Goal: Information Seeking & Learning: Learn about a topic

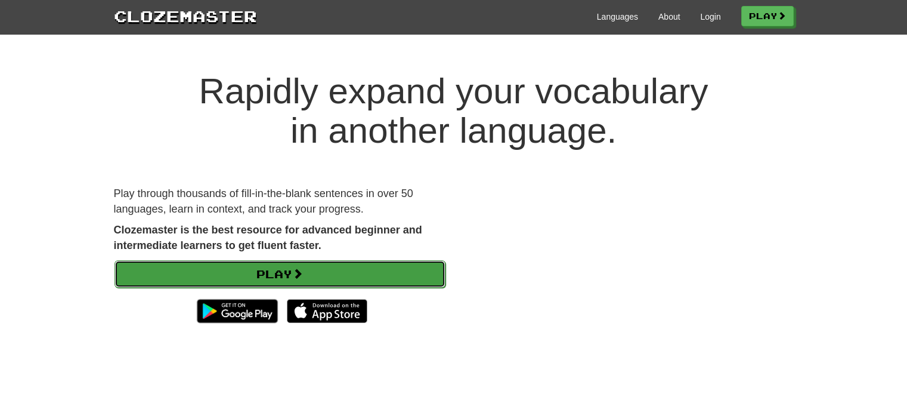
click at [396, 282] on link "Play" at bounding box center [280, 273] width 331 height 27
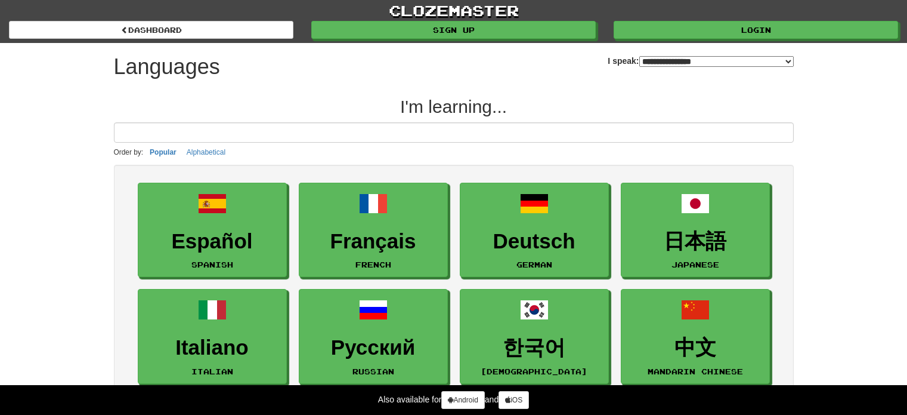
select select "*******"
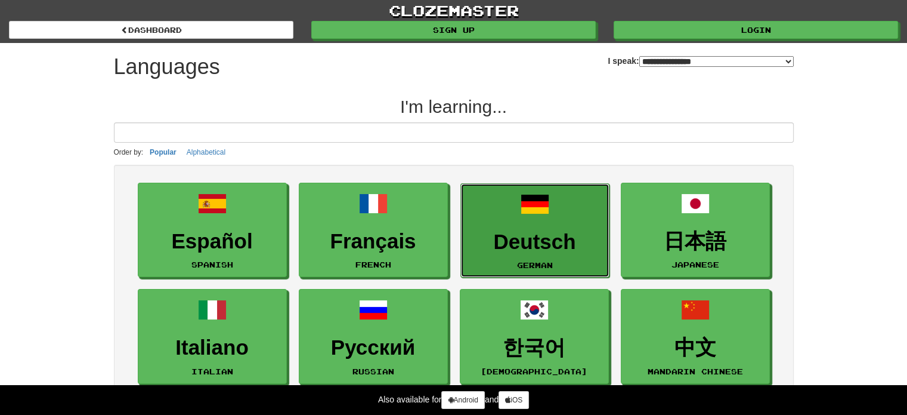
click at [572, 215] on link "Deutsch German" at bounding box center [535, 230] width 149 height 95
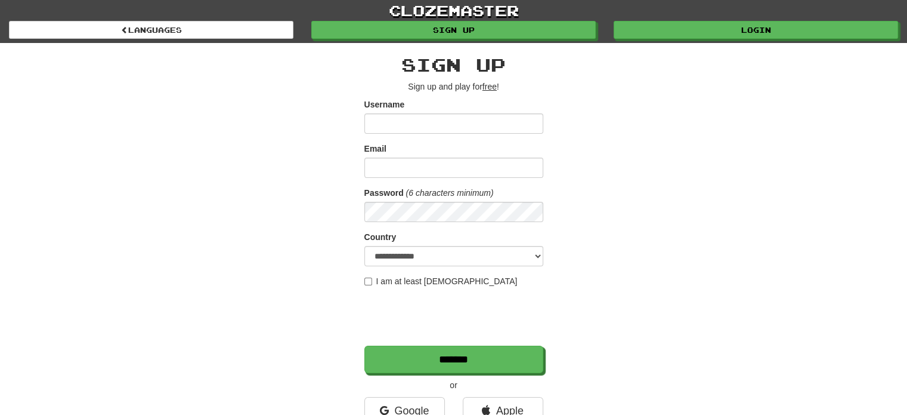
click at [498, 127] on input "Username" at bounding box center [454, 123] width 179 height 20
type input "**********"
click at [482, 170] on input "Email" at bounding box center [454, 168] width 179 height 20
type input "**********"
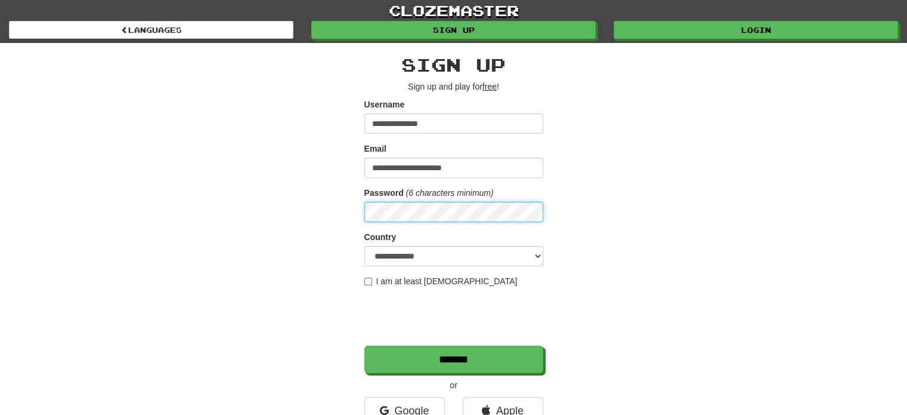
click at [365, 345] on input "*******" at bounding box center [454, 358] width 179 height 27
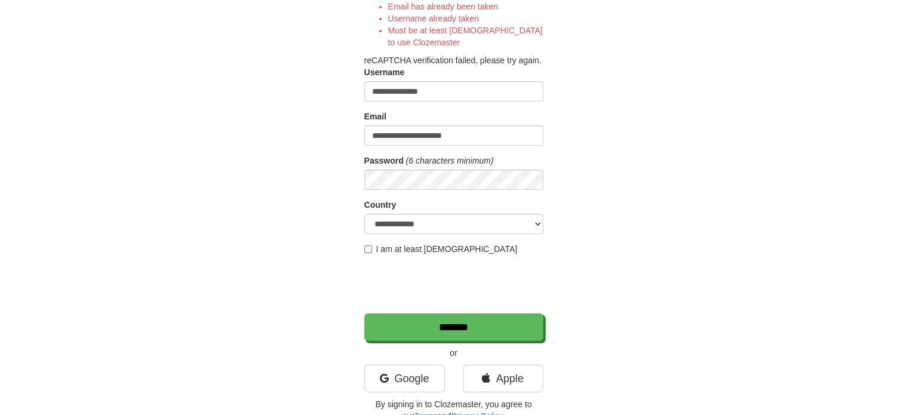
scroll to position [150, 0]
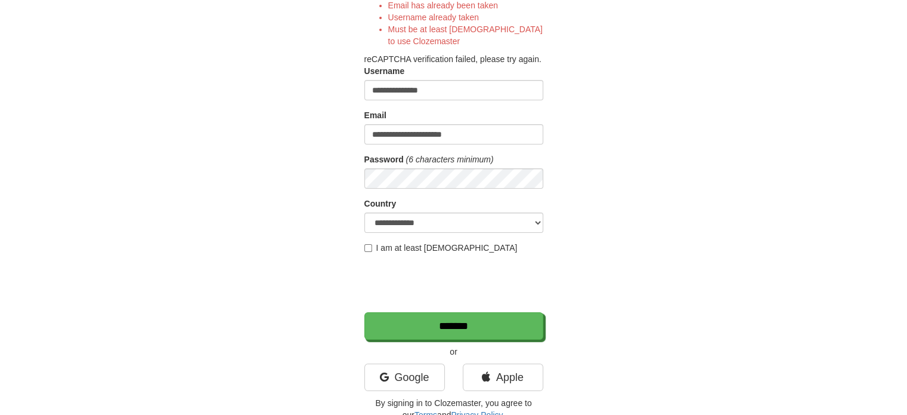
click at [449, 81] on input "**********" at bounding box center [454, 90] width 179 height 20
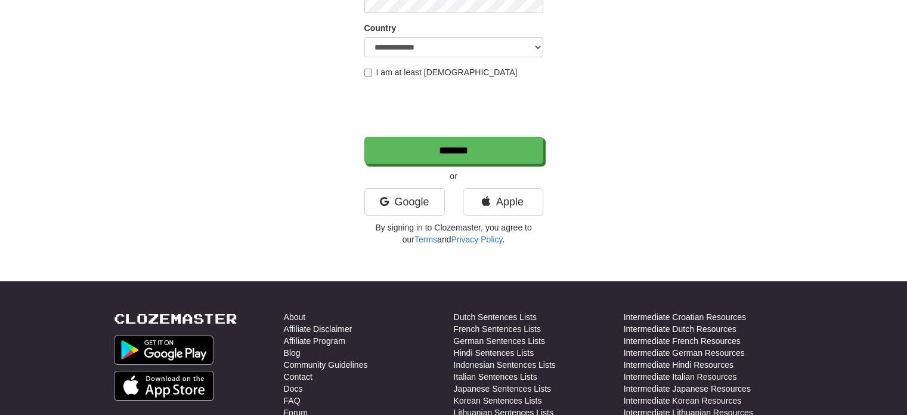
scroll to position [0, 0]
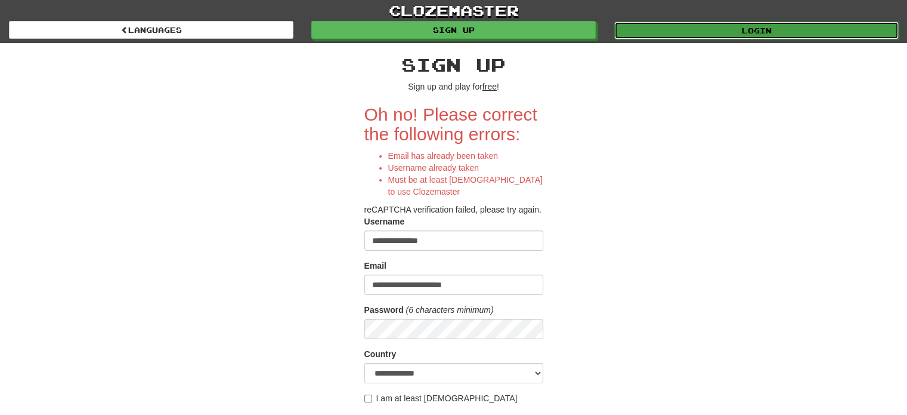
click at [752, 31] on link "Login" at bounding box center [757, 30] width 285 height 18
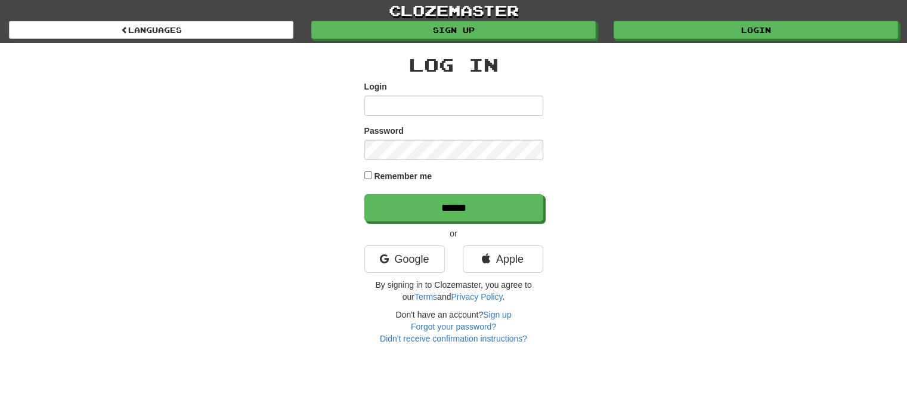
click at [488, 113] on input "Login" at bounding box center [454, 105] width 179 height 20
type input "**********"
click at [386, 177] on label "Remember me" at bounding box center [403, 176] width 58 height 12
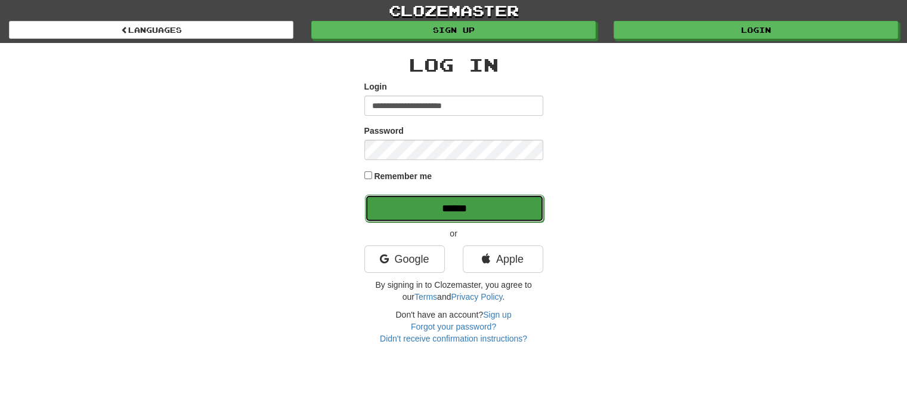
click at [425, 195] on input "******" at bounding box center [454, 208] width 179 height 27
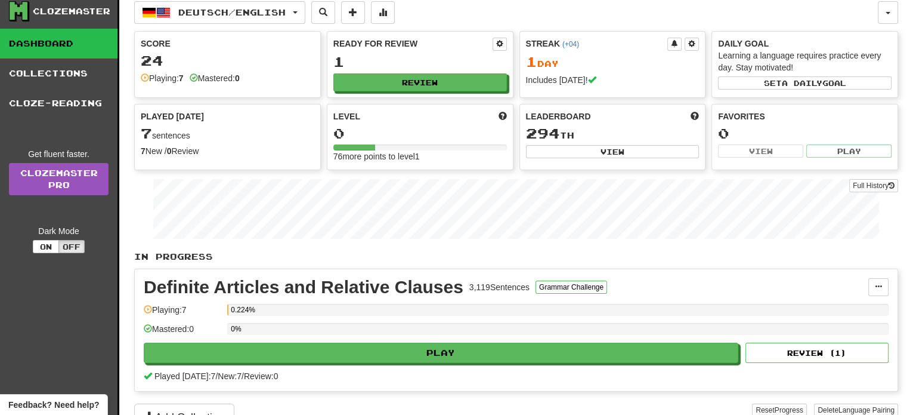
scroll to position [24, 0]
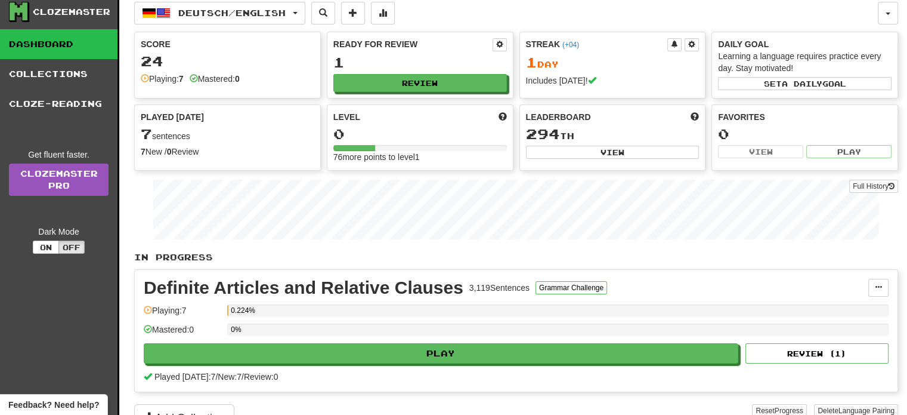
click at [40, 253] on div "Clozemaster Dashboard Collections Cloze-Reading Get fluent faster. Clozemaster …" at bounding box center [59, 227] width 119 height 467
click at [39, 247] on button "On" at bounding box center [46, 246] width 26 height 13
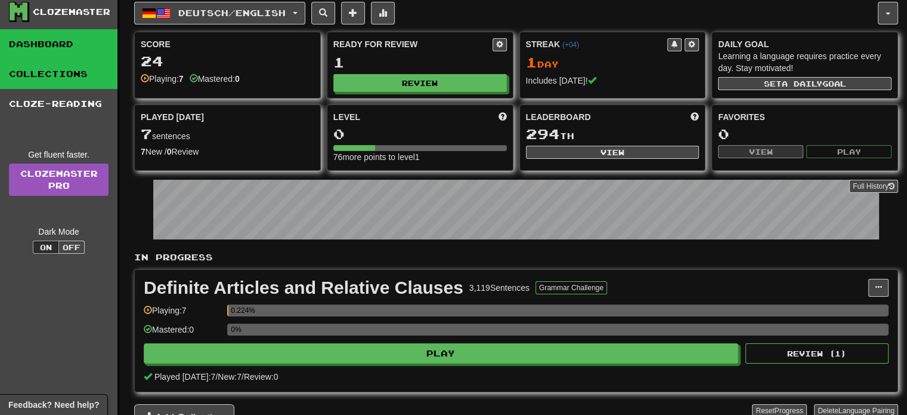
click at [63, 75] on link "Collections" at bounding box center [59, 74] width 118 height 30
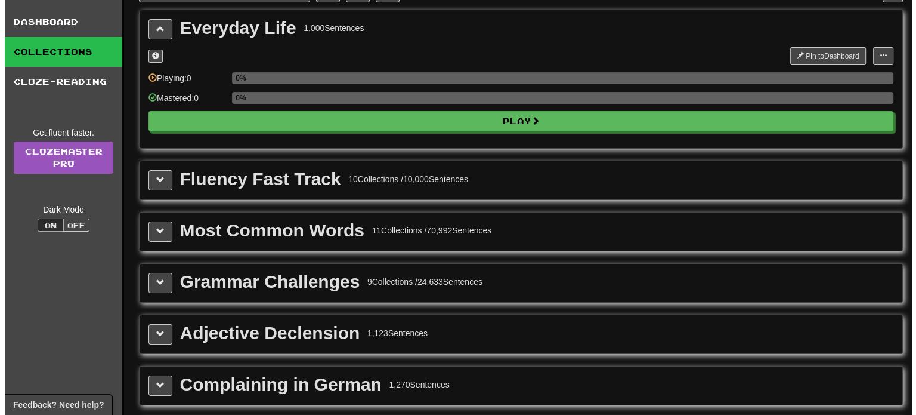
scroll to position [48, 0]
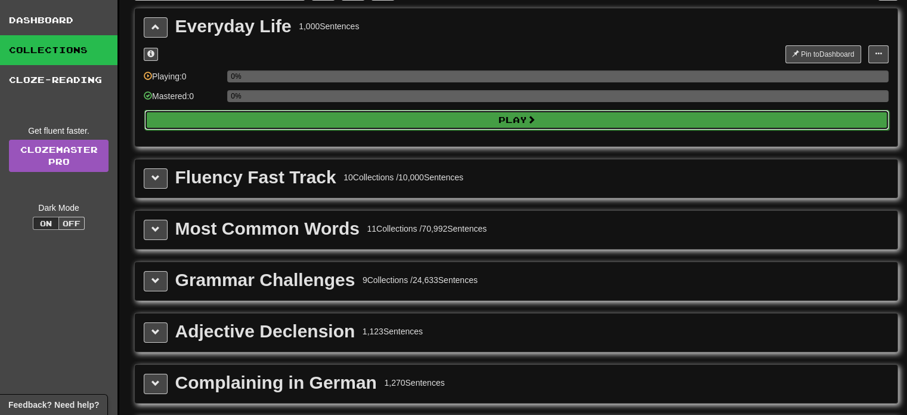
click at [224, 124] on button "Play" at bounding box center [516, 120] width 745 height 20
select select "**"
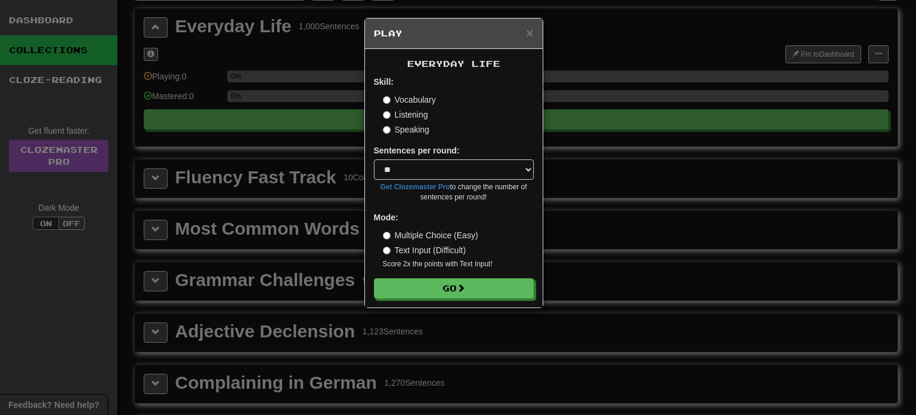
click at [413, 110] on label "Listening" at bounding box center [405, 115] width 45 height 12
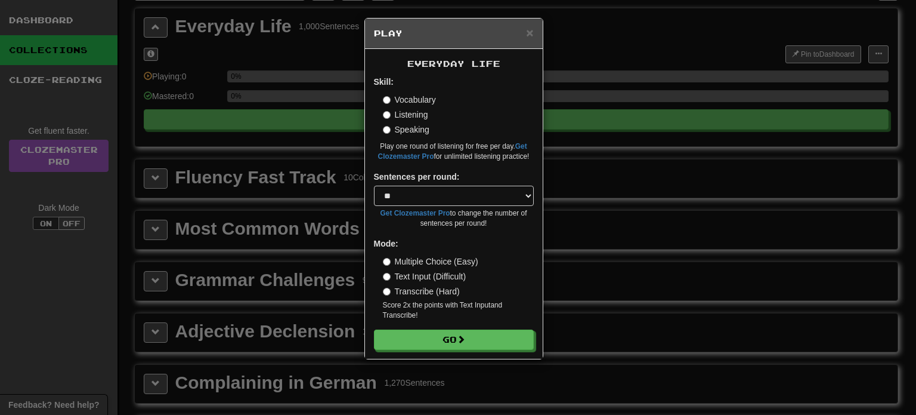
click at [406, 99] on label "Vocabulary" at bounding box center [409, 100] width 53 height 12
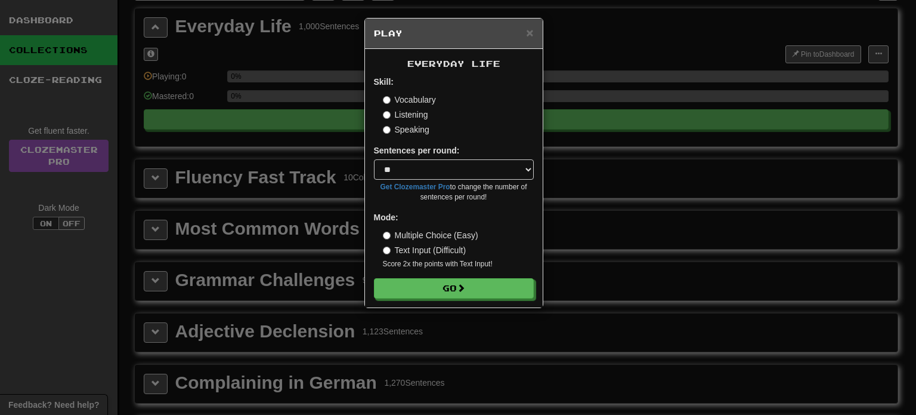
click at [415, 131] on label "Speaking" at bounding box center [406, 130] width 47 height 12
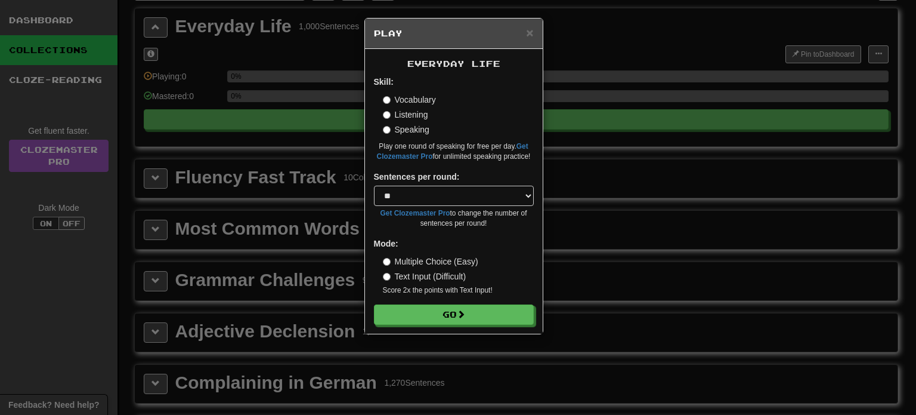
click at [413, 103] on label "Vocabulary" at bounding box center [409, 100] width 53 height 12
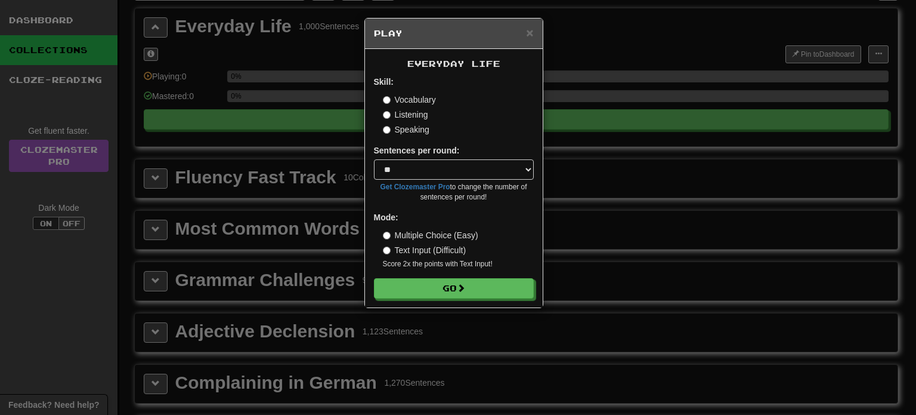
click at [465, 278] on form "Skill: Vocabulary Listening Speaking Sentences per round: * ** ** ** ** ** *** …" at bounding box center [454, 187] width 160 height 223
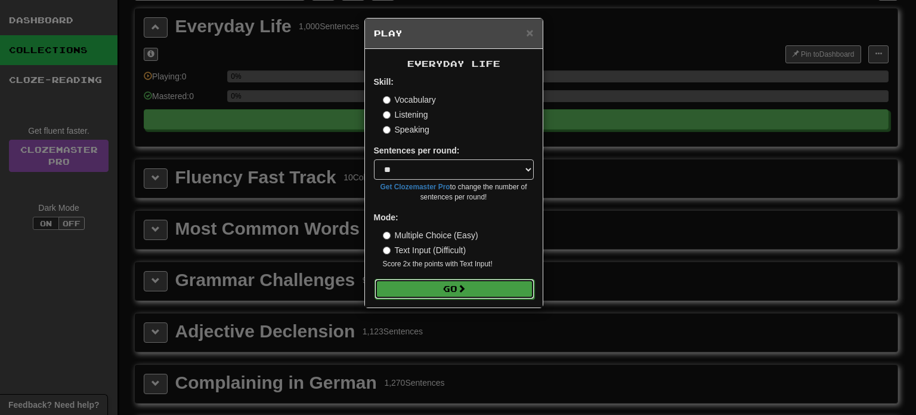
click at [488, 290] on button "Go" at bounding box center [455, 289] width 160 height 20
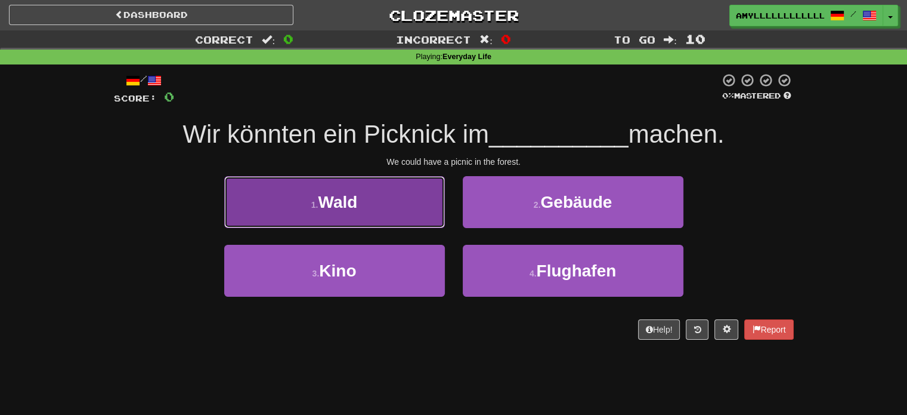
click at [399, 193] on button "1 . Wald" at bounding box center [334, 202] width 221 height 52
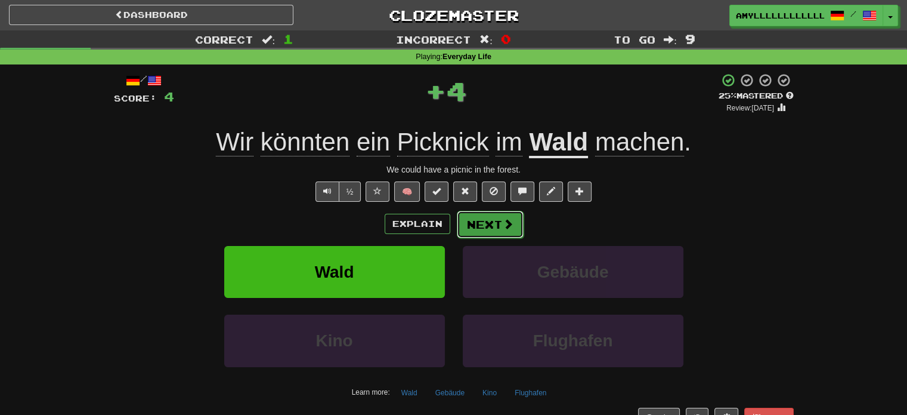
click at [486, 232] on button "Next" at bounding box center [490, 224] width 67 height 27
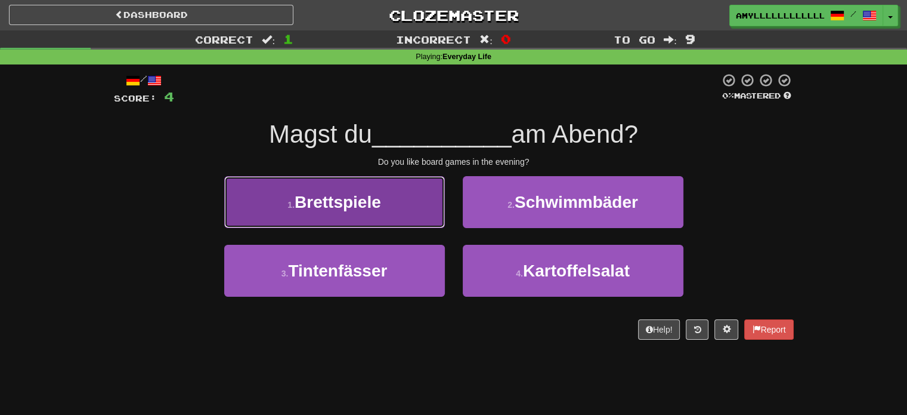
click at [399, 197] on button "1 . Brettspiele" at bounding box center [334, 202] width 221 height 52
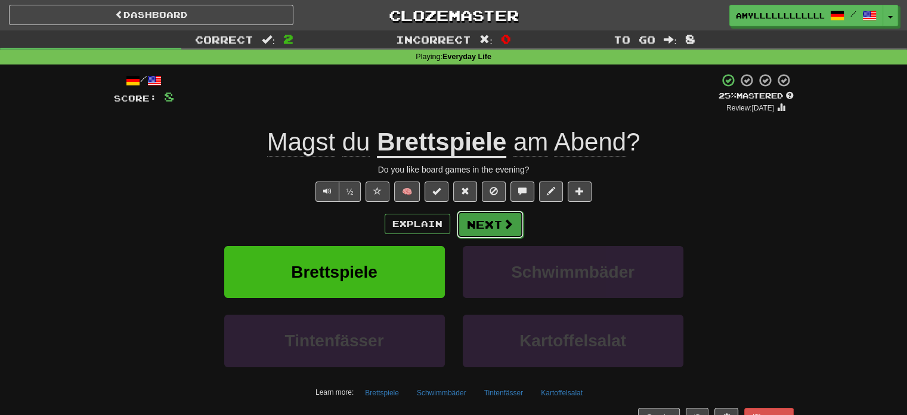
click at [473, 224] on button "Next" at bounding box center [490, 224] width 67 height 27
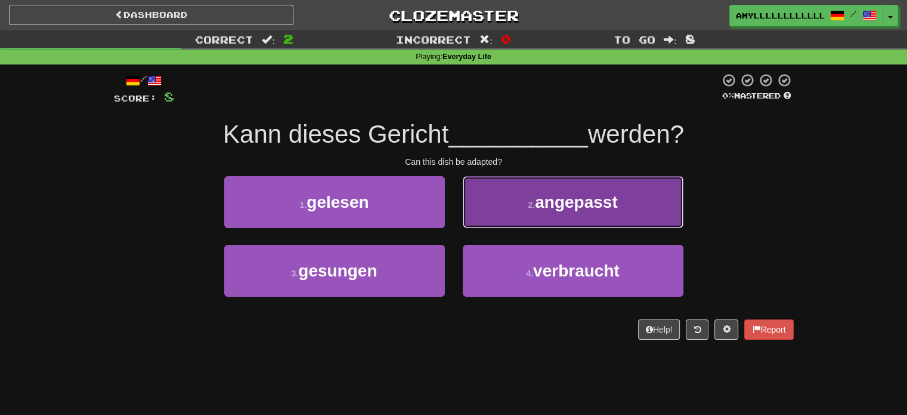
click at [528, 200] on small "2 ." at bounding box center [531, 205] width 7 height 10
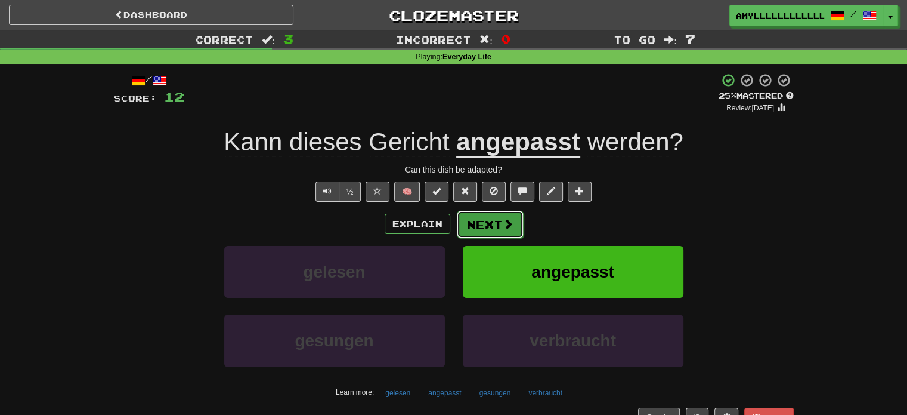
click at [485, 213] on button "Next" at bounding box center [490, 224] width 67 height 27
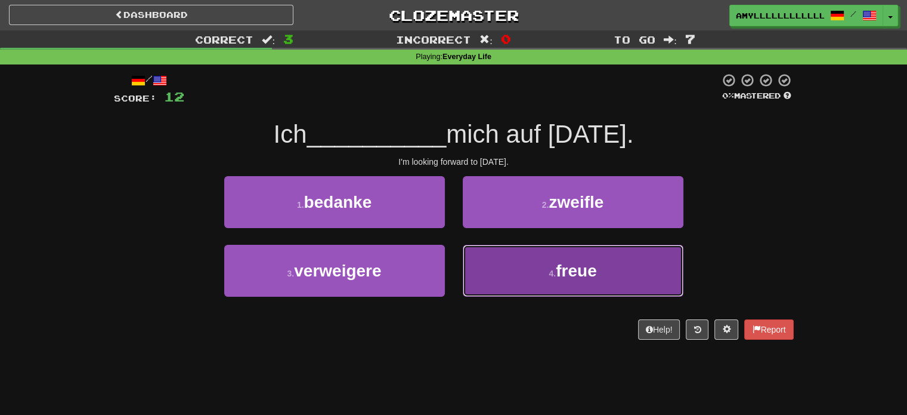
click at [547, 279] on button "4 . freue" at bounding box center [573, 271] width 221 height 52
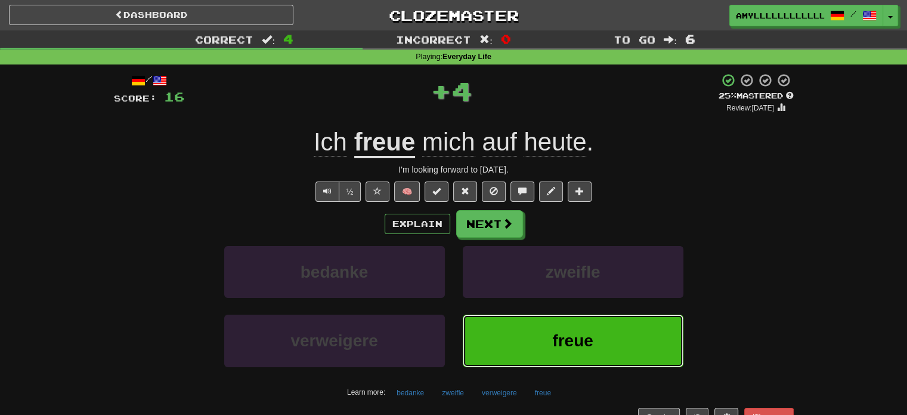
click at [573, 341] on span "freue" at bounding box center [572, 340] width 41 height 18
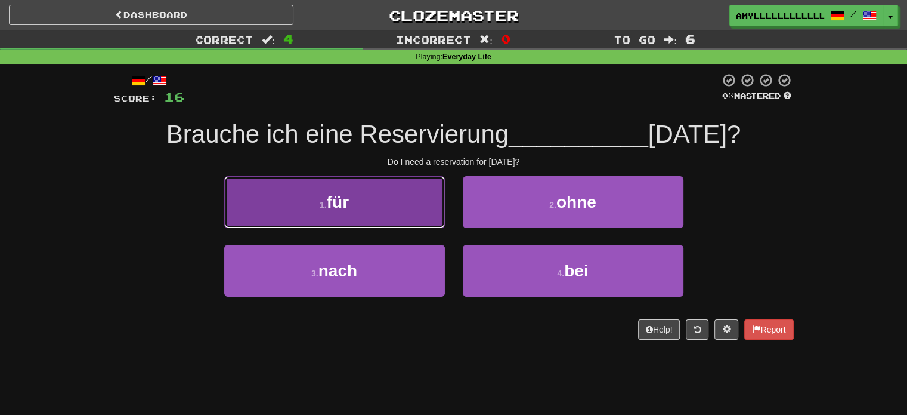
click at [372, 212] on button "1 . für" at bounding box center [334, 202] width 221 height 52
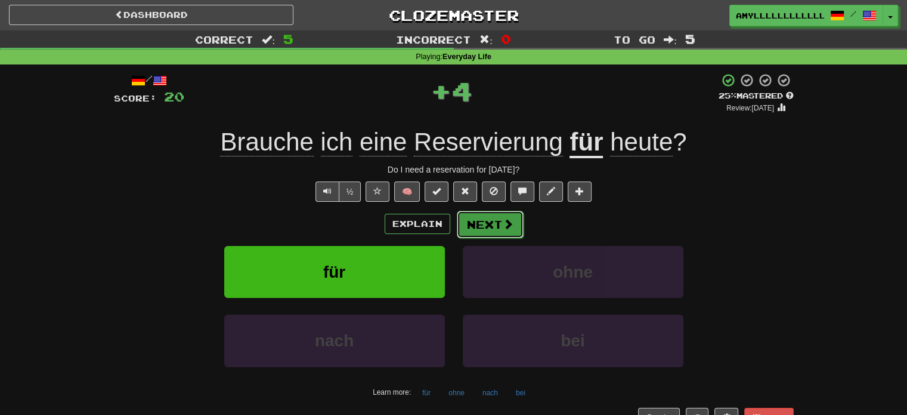
click at [493, 217] on button "Next" at bounding box center [490, 224] width 67 height 27
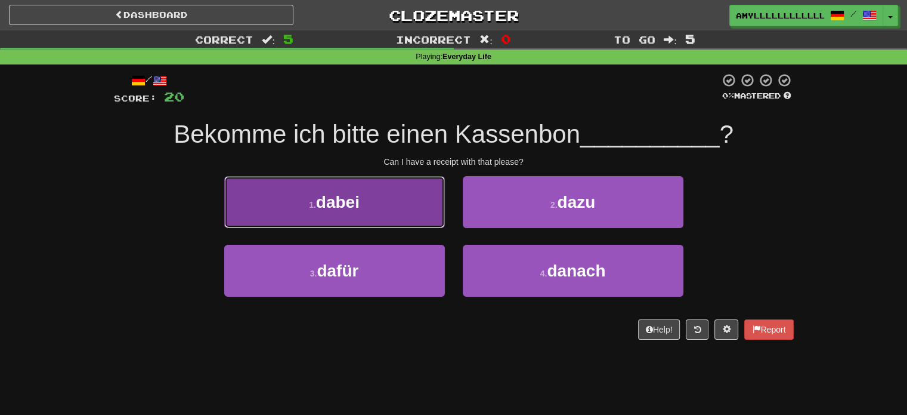
click at [394, 202] on button "1 . dabei" at bounding box center [334, 202] width 221 height 52
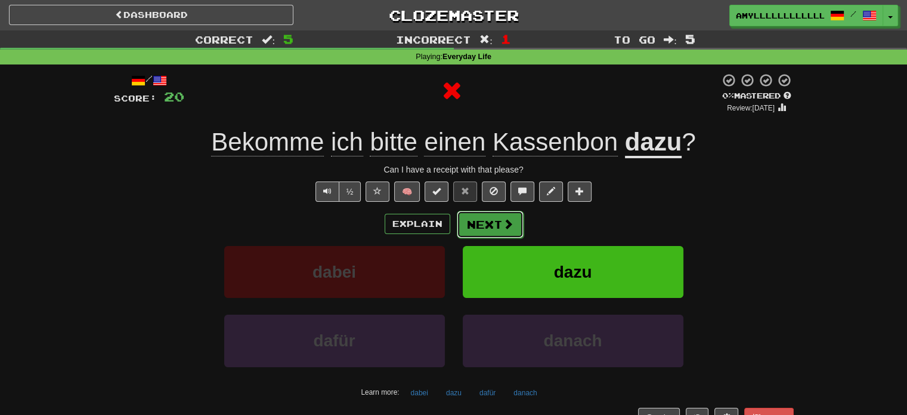
click at [480, 223] on button "Next" at bounding box center [490, 224] width 67 height 27
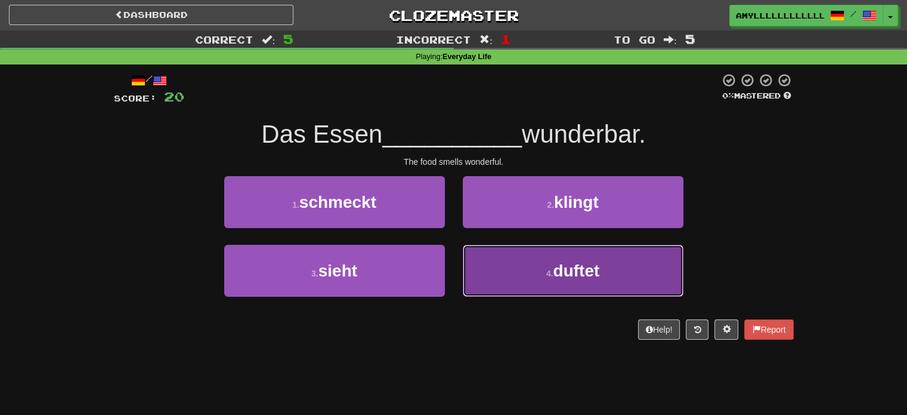
click at [497, 262] on button "4 . duftet" at bounding box center [573, 271] width 221 height 52
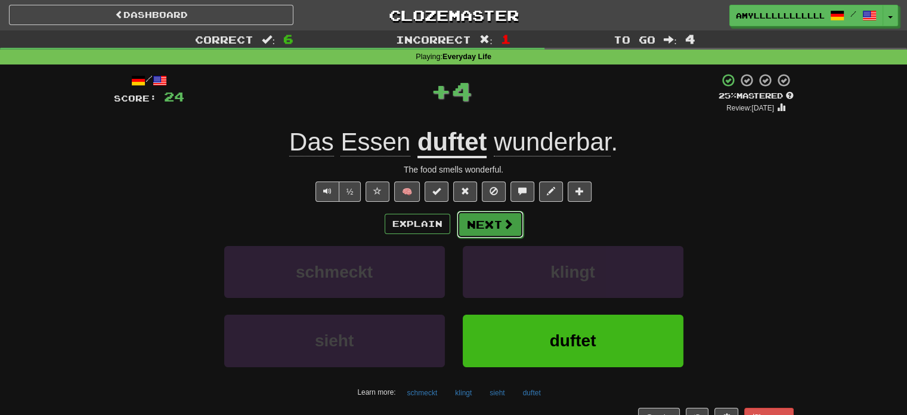
click at [488, 224] on button "Next" at bounding box center [490, 224] width 67 height 27
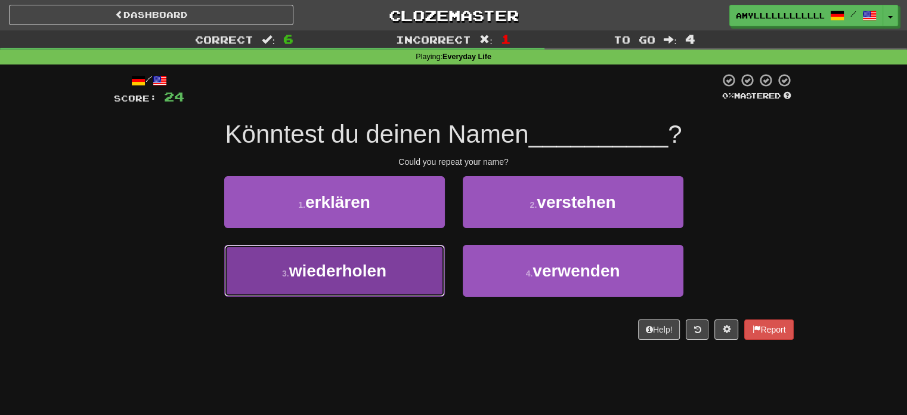
click at [394, 271] on button "3 . wiederholen" at bounding box center [334, 271] width 221 height 52
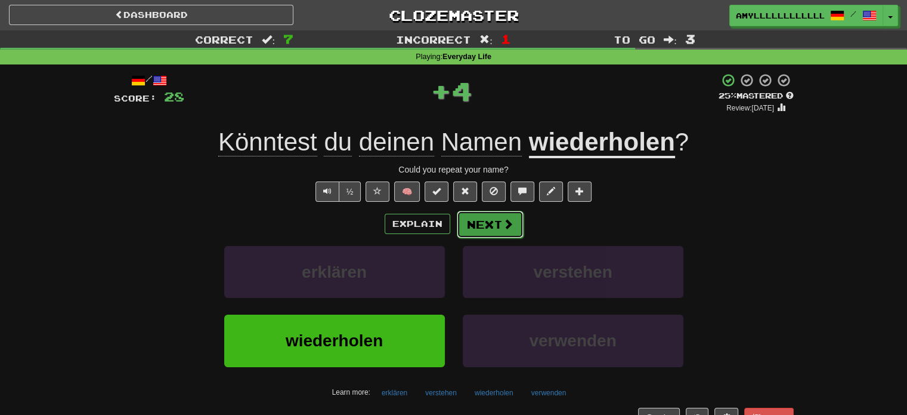
click at [480, 223] on button "Next" at bounding box center [490, 224] width 67 height 27
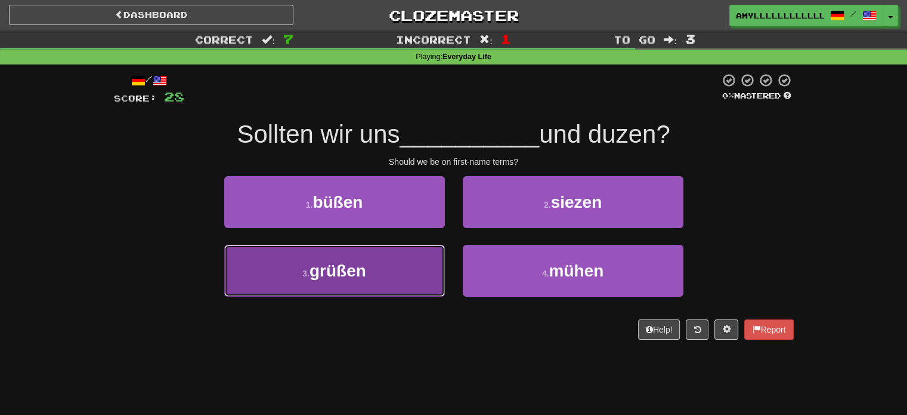
click at [418, 252] on button "3 . grüßen" at bounding box center [334, 271] width 221 height 52
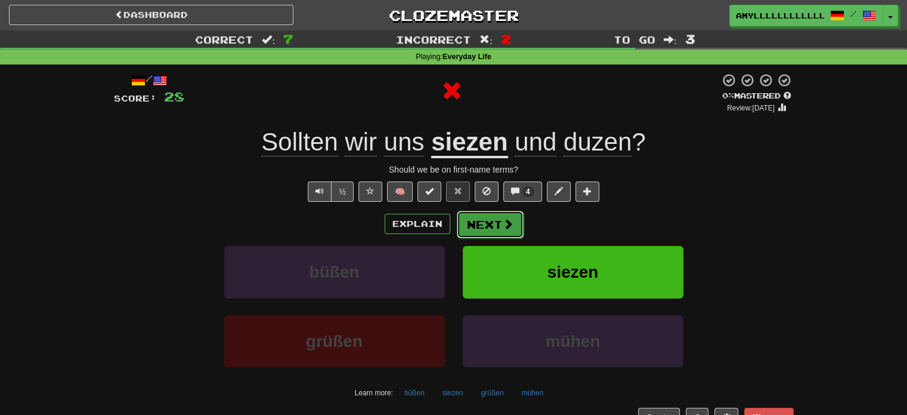
click at [511, 218] on span at bounding box center [508, 223] width 11 height 11
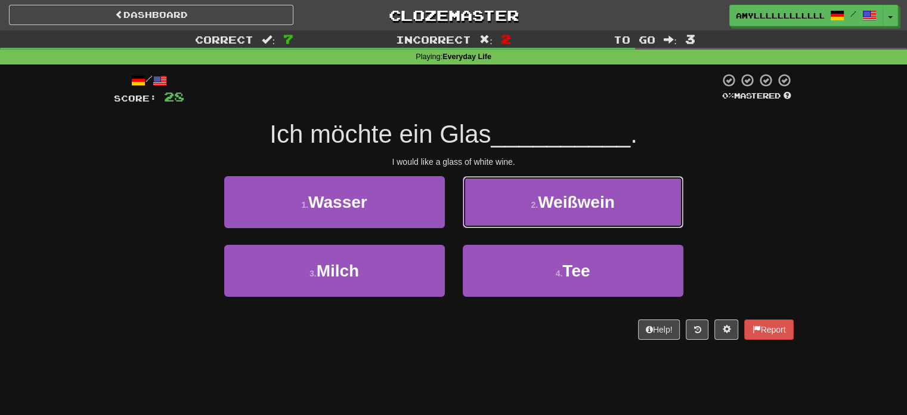
click at [511, 218] on button "2 . Weißwein" at bounding box center [573, 202] width 221 height 52
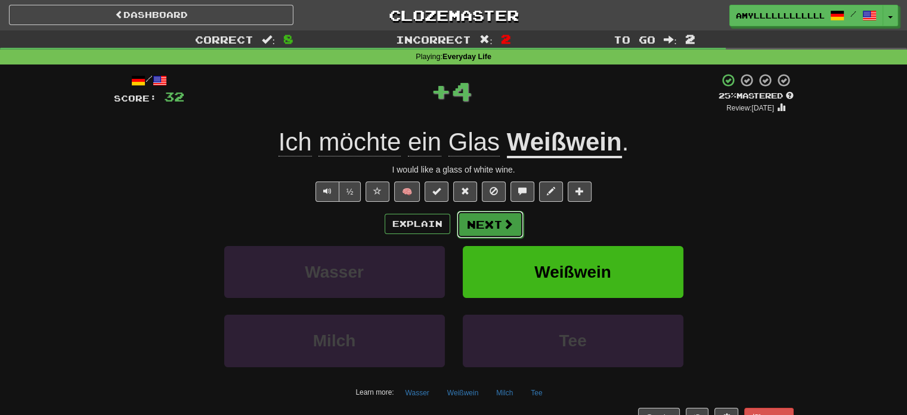
click at [512, 219] on span at bounding box center [508, 223] width 11 height 11
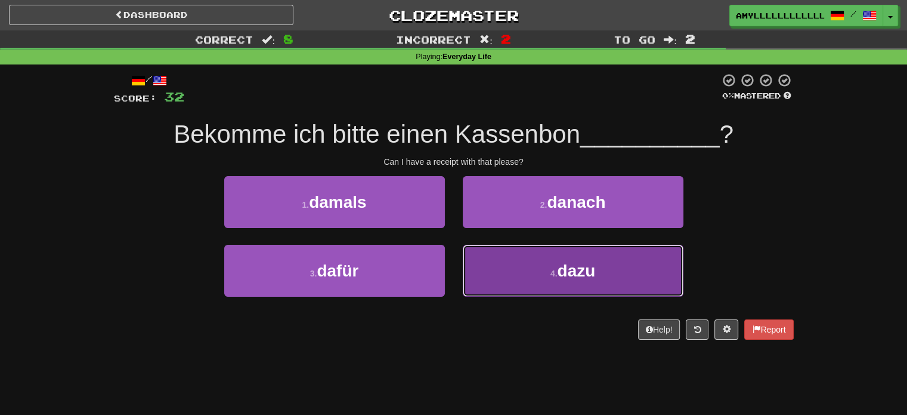
click at [490, 277] on button "4 . dazu" at bounding box center [573, 271] width 221 height 52
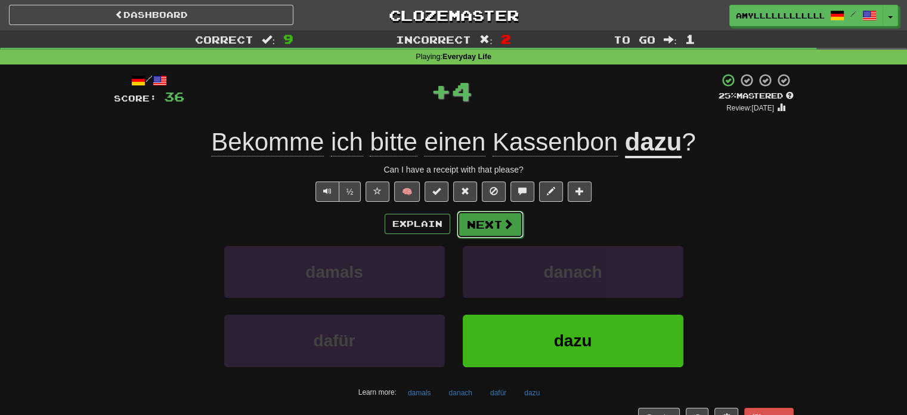
click at [492, 221] on button "Next" at bounding box center [490, 224] width 67 height 27
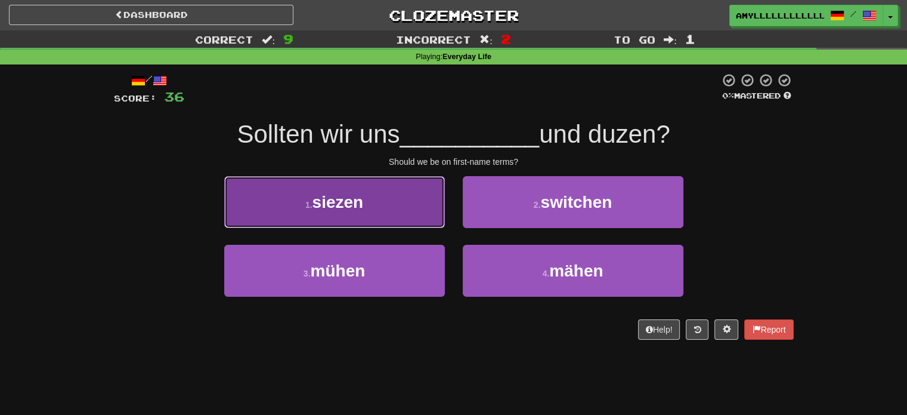
click at [415, 213] on button "1 . siezen" at bounding box center [334, 202] width 221 height 52
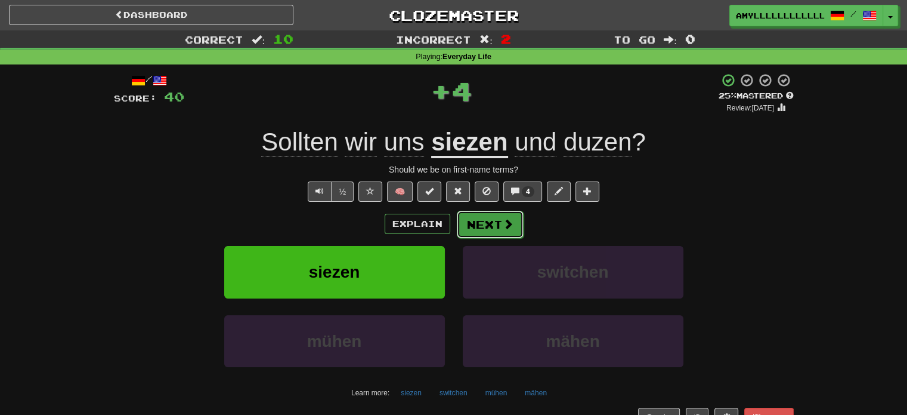
click at [511, 212] on button "Next" at bounding box center [490, 224] width 67 height 27
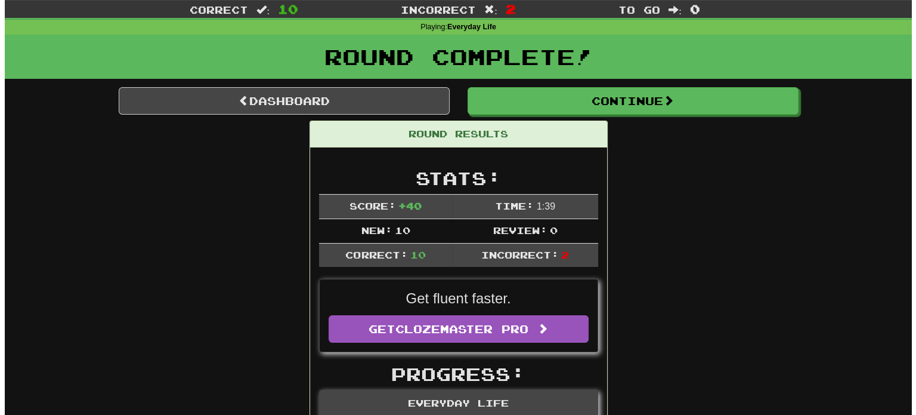
scroll to position [28, 0]
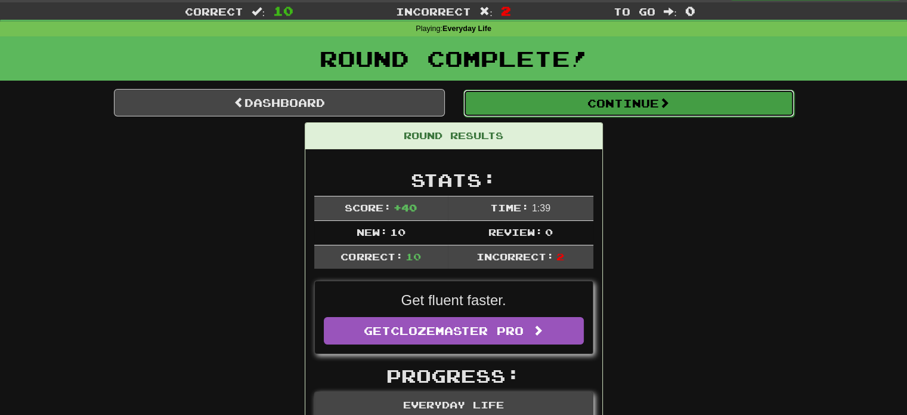
click at [705, 97] on button "Continue" at bounding box center [629, 102] width 331 height 27
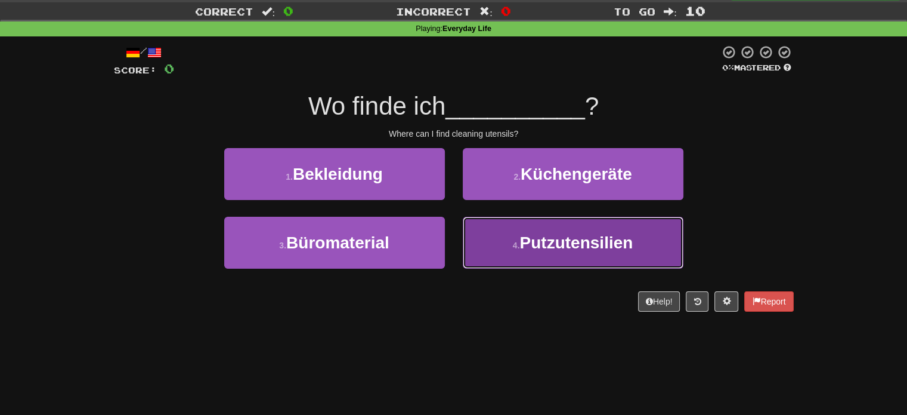
click at [628, 239] on span "Putzutensilien" at bounding box center [576, 242] width 113 height 18
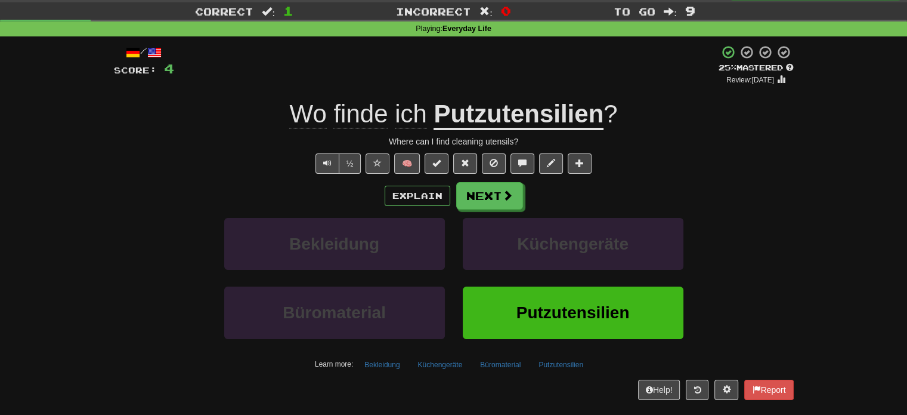
click at [742, 181] on div "/ Score: 4 + 4 25 % Mastered Review: 2025-09-16 Wo finde ich Putzutensilien ? W…" at bounding box center [454, 222] width 680 height 354
click at [508, 200] on span at bounding box center [508, 195] width 11 height 11
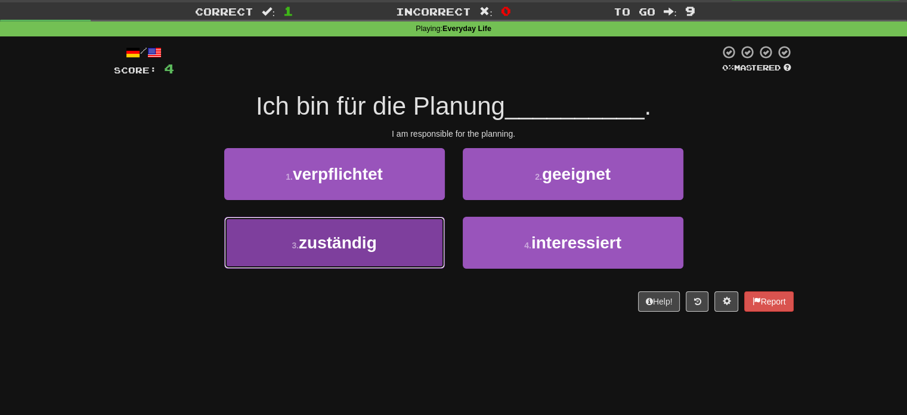
click at [402, 254] on button "3 . zuständig" at bounding box center [334, 243] width 221 height 52
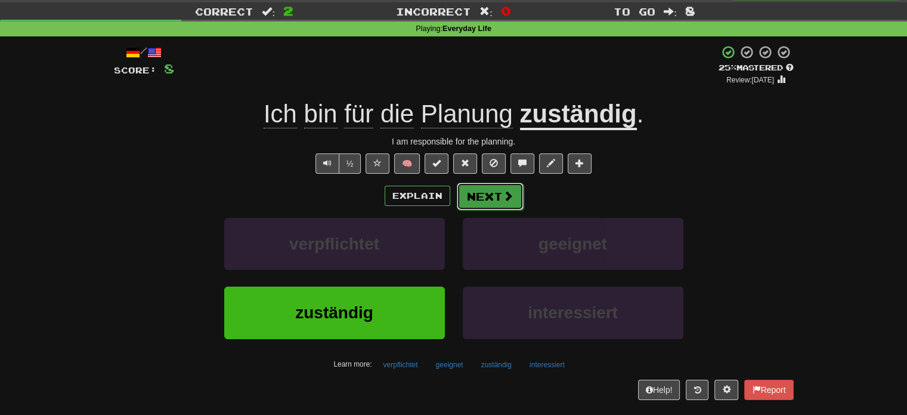
click at [492, 197] on button "Next" at bounding box center [490, 196] width 67 height 27
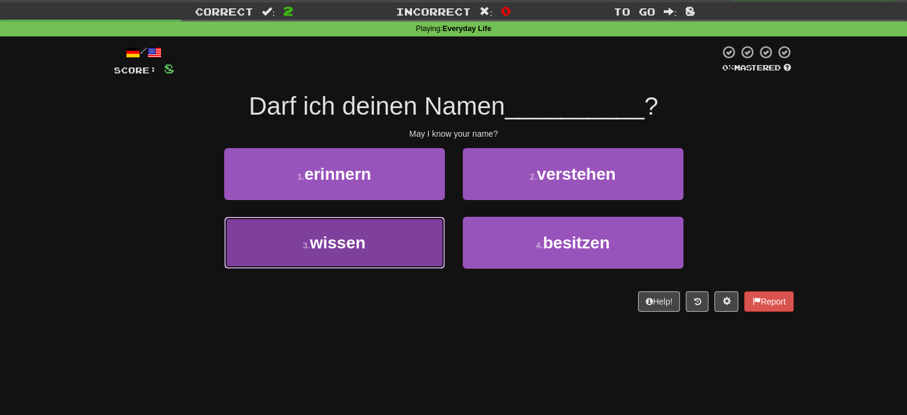
click at [393, 236] on button "3 . wissen" at bounding box center [334, 243] width 221 height 52
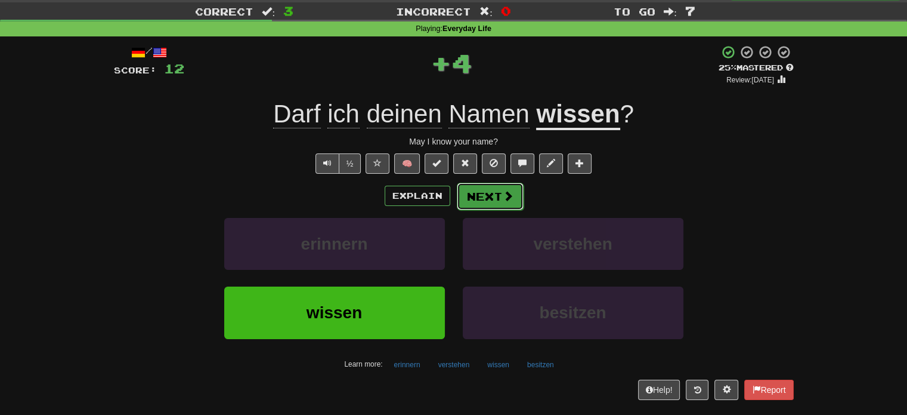
click at [499, 189] on button "Next" at bounding box center [490, 196] width 67 height 27
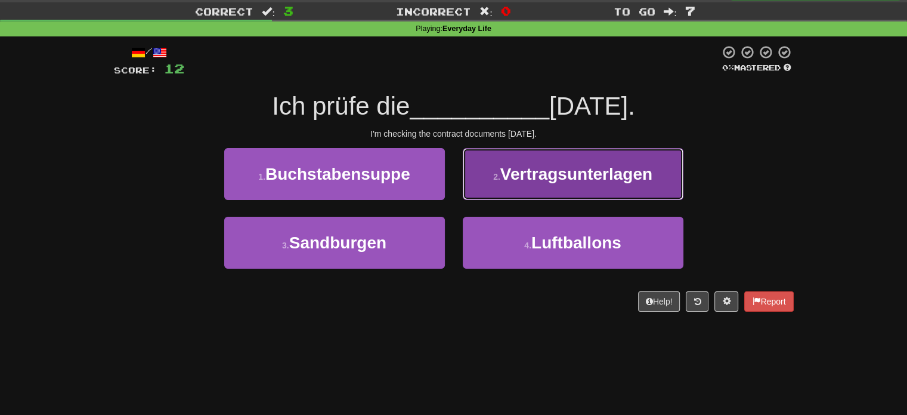
click at [594, 160] on button "2 . Vertragsunterlagen" at bounding box center [573, 174] width 221 height 52
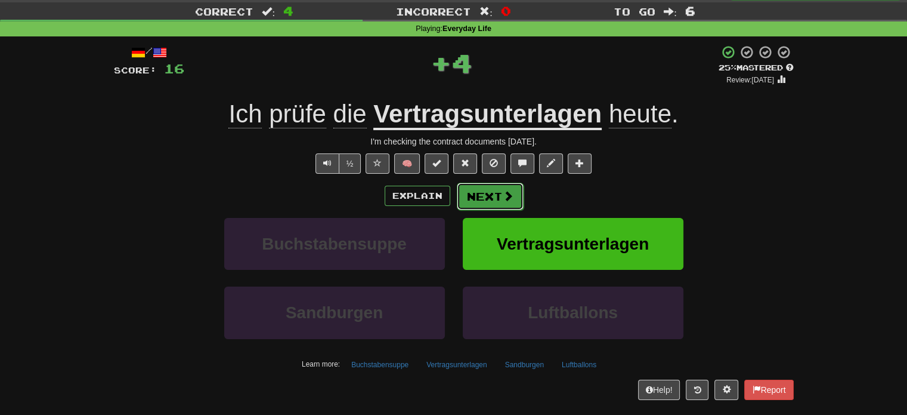
click at [481, 200] on button "Next" at bounding box center [490, 196] width 67 height 27
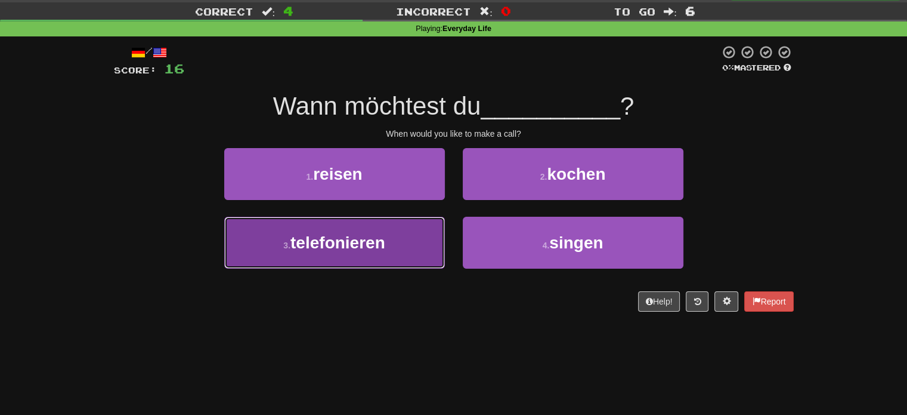
click at [400, 246] on button "3 . telefonieren" at bounding box center [334, 243] width 221 height 52
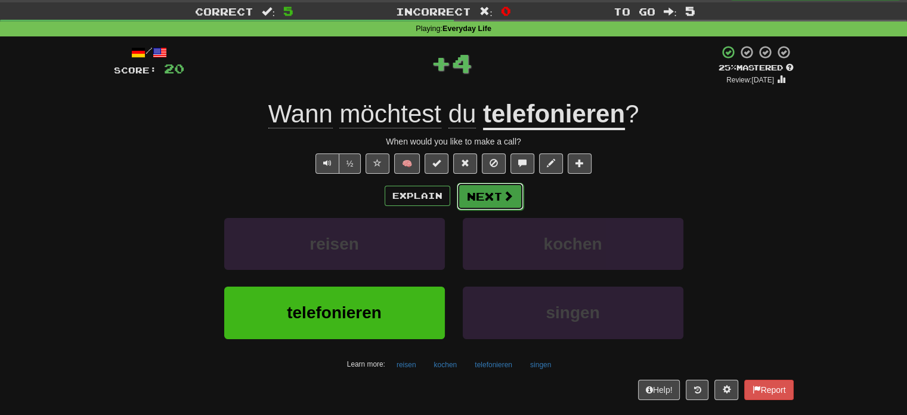
click at [494, 200] on button "Next" at bounding box center [490, 196] width 67 height 27
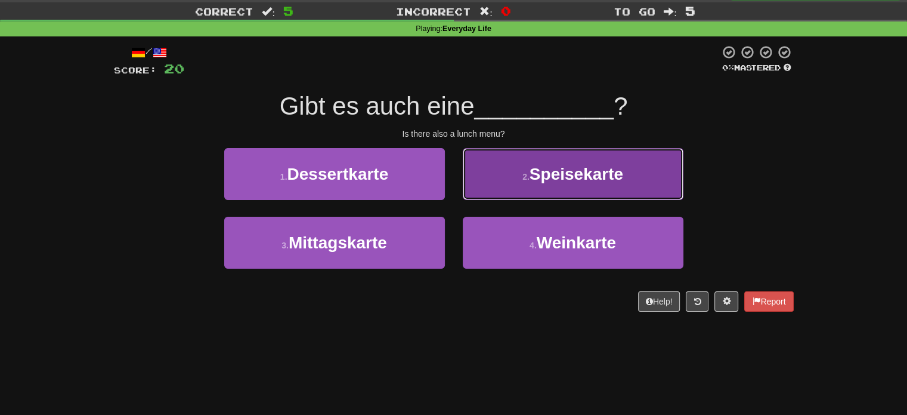
click at [527, 172] on small "2 ." at bounding box center [526, 177] width 7 height 10
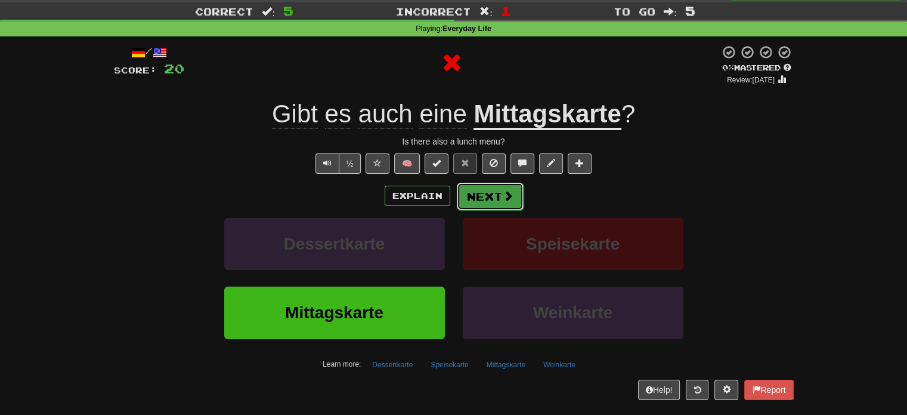
click at [496, 196] on button "Next" at bounding box center [490, 196] width 67 height 27
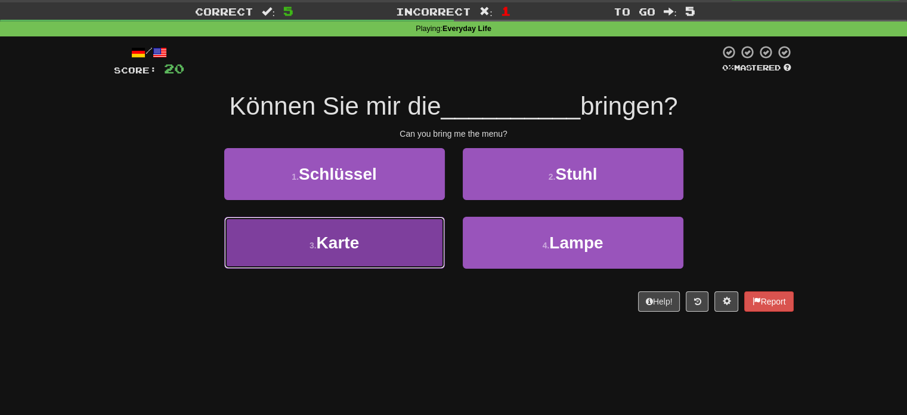
click at [388, 236] on button "3 . Karte" at bounding box center [334, 243] width 221 height 52
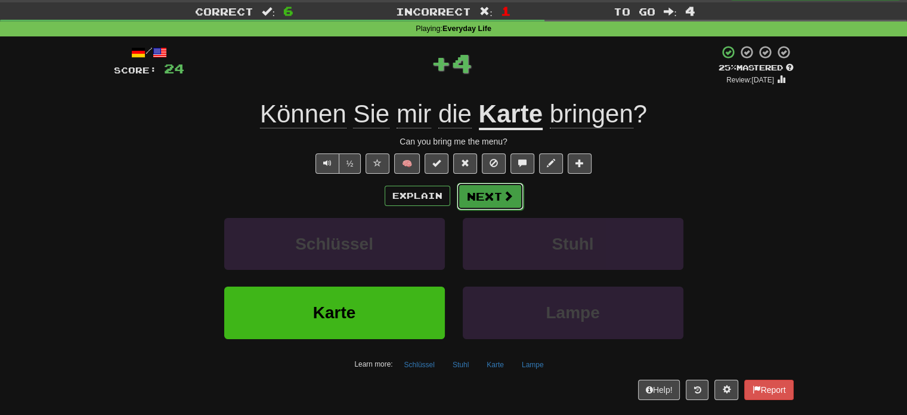
click at [508, 184] on button "Next" at bounding box center [490, 196] width 67 height 27
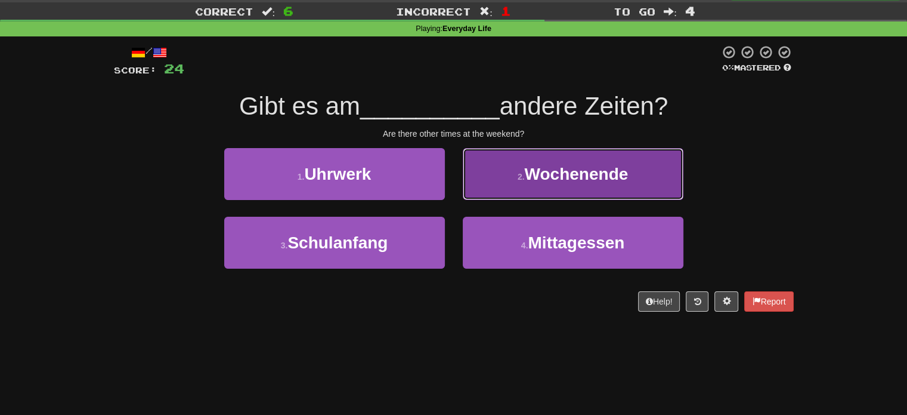
click at [550, 160] on button "2 . Wochenende" at bounding box center [573, 174] width 221 height 52
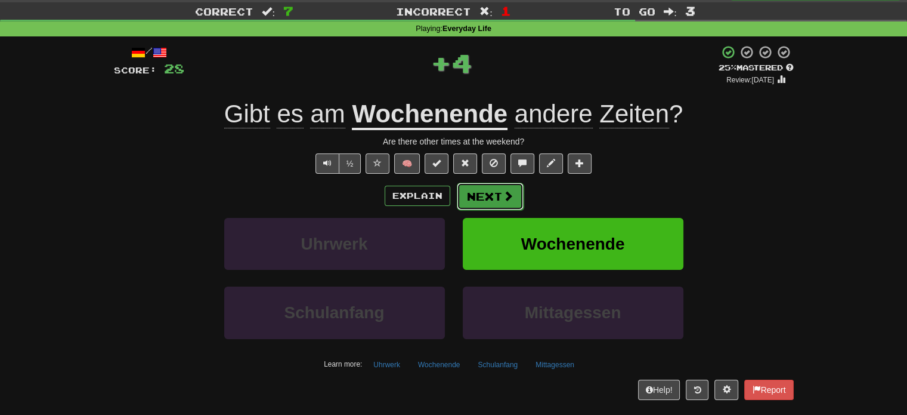
click at [506, 208] on button "Next" at bounding box center [490, 196] width 67 height 27
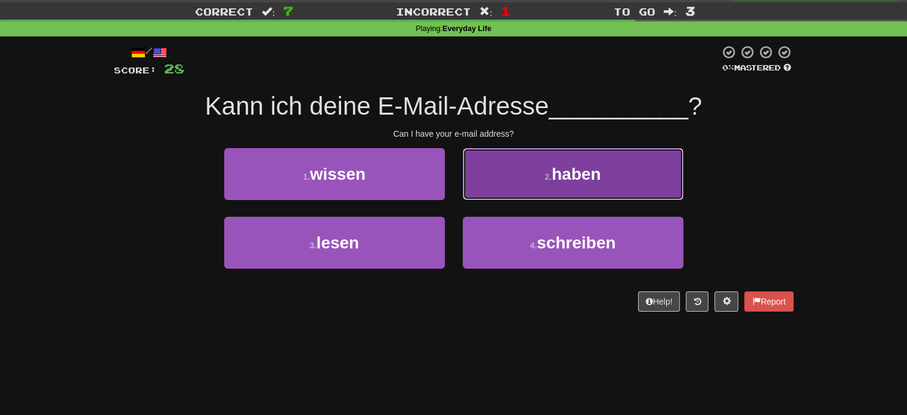
click at [527, 184] on button "2 . haben" at bounding box center [573, 174] width 221 height 52
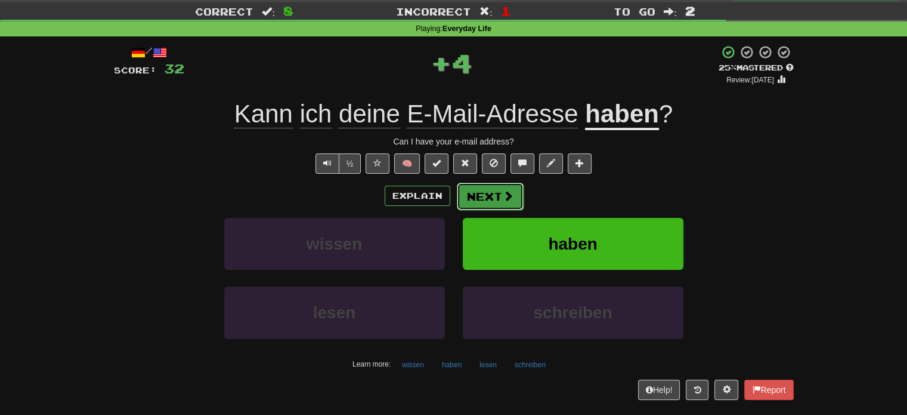
click at [487, 205] on button "Next" at bounding box center [490, 196] width 67 height 27
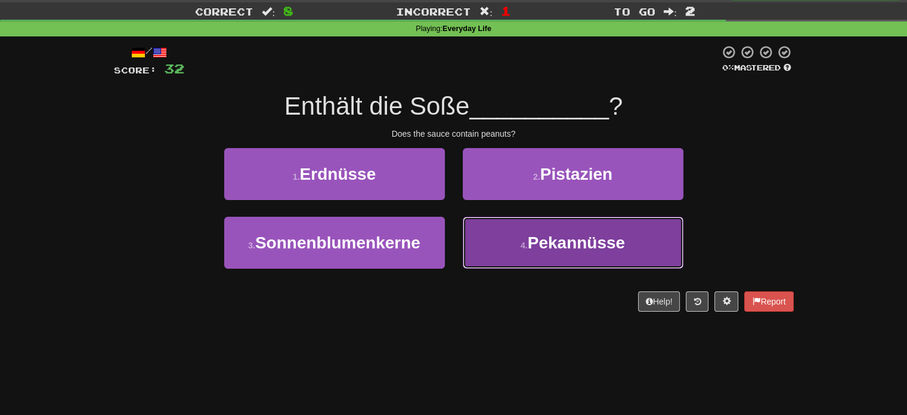
click at [484, 239] on button "4 . Pekannüsse" at bounding box center [573, 243] width 221 height 52
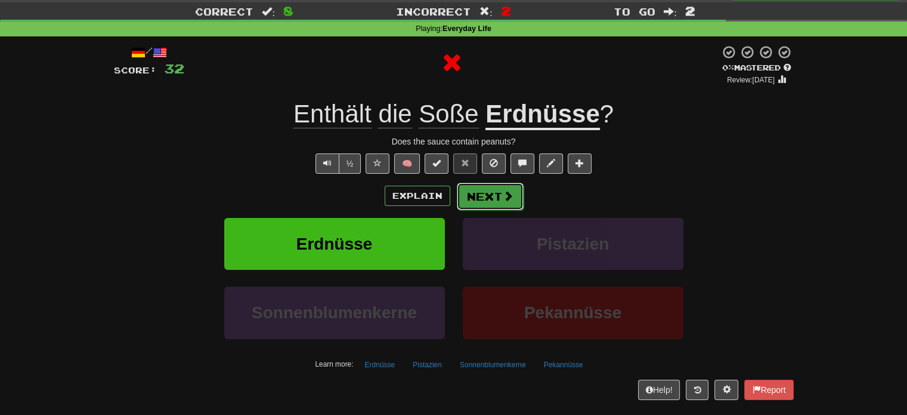
click at [496, 202] on button "Next" at bounding box center [490, 196] width 67 height 27
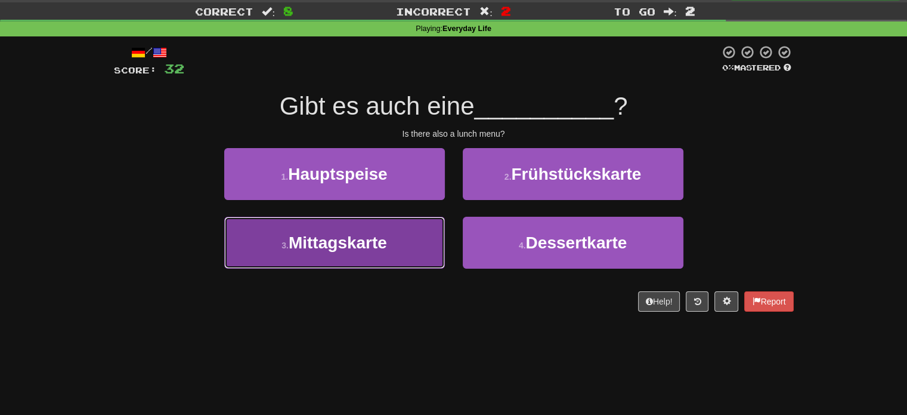
click at [394, 245] on button "3 . Mittagskarte" at bounding box center [334, 243] width 221 height 52
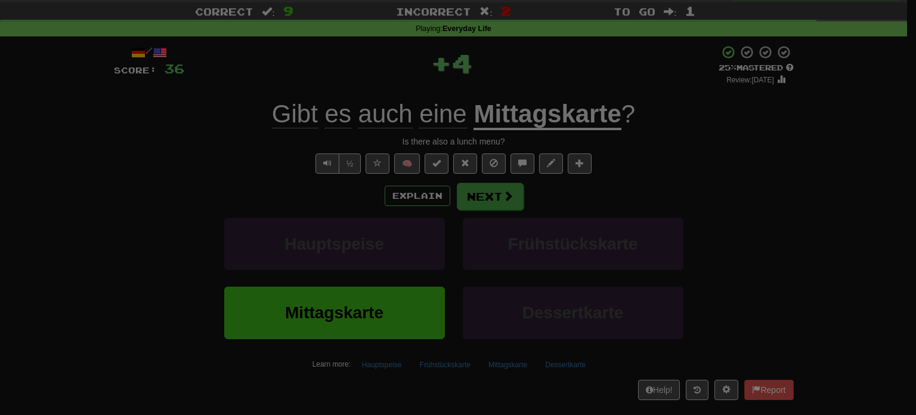
click at [503, 202] on div at bounding box center [458, 207] width 916 height 415
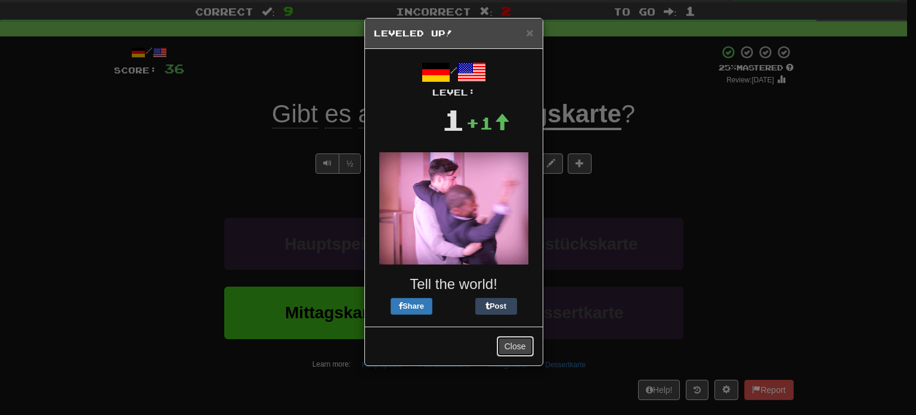
click at [525, 341] on button "Close" at bounding box center [515, 346] width 37 height 20
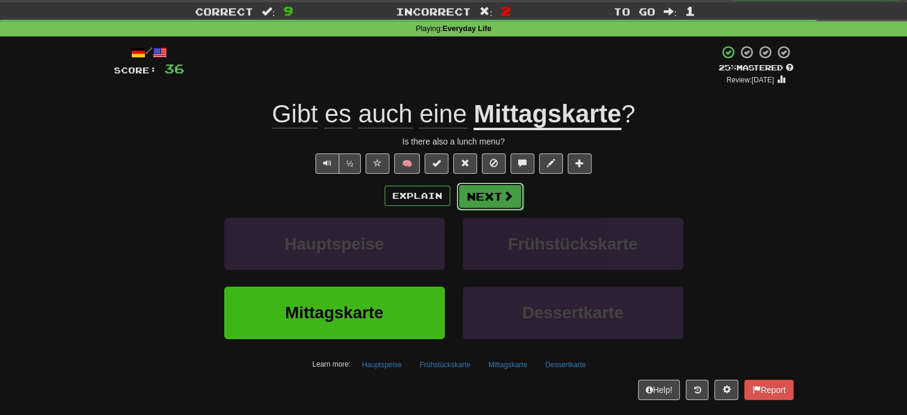
click at [496, 200] on button "Next" at bounding box center [490, 196] width 67 height 27
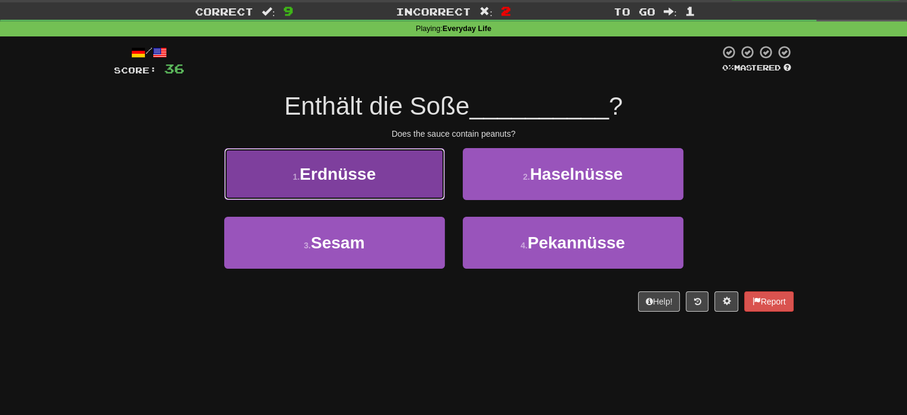
click at [413, 157] on button "1 . Erdnüsse" at bounding box center [334, 174] width 221 height 52
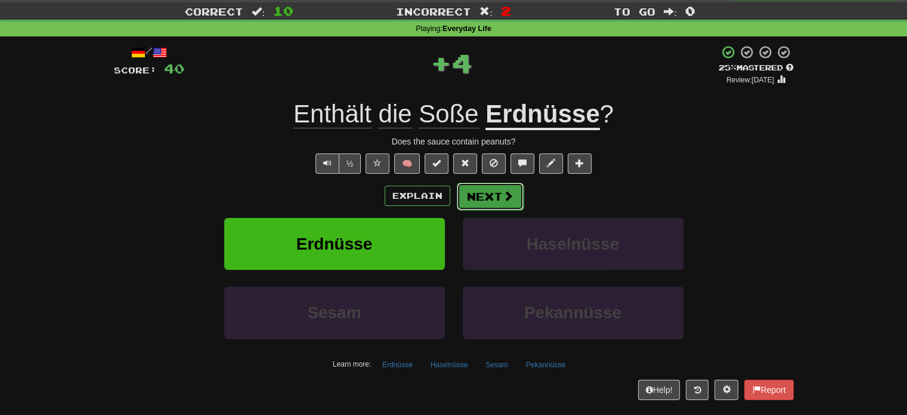
click at [513, 189] on button "Next" at bounding box center [490, 196] width 67 height 27
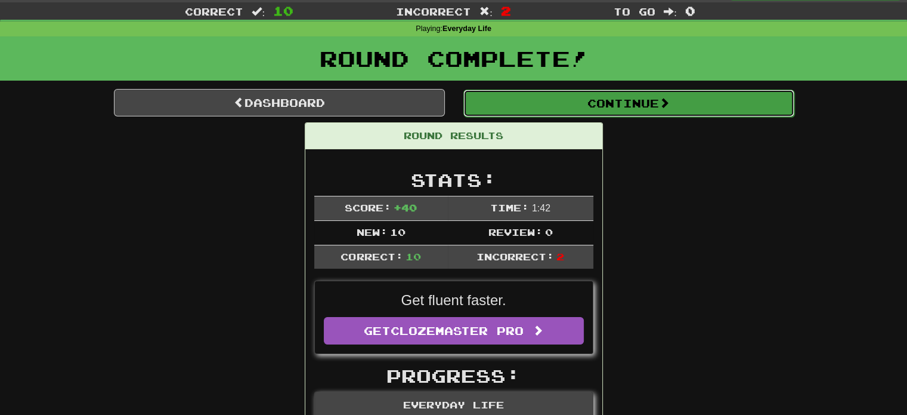
click at [656, 112] on button "Continue" at bounding box center [629, 102] width 331 height 27
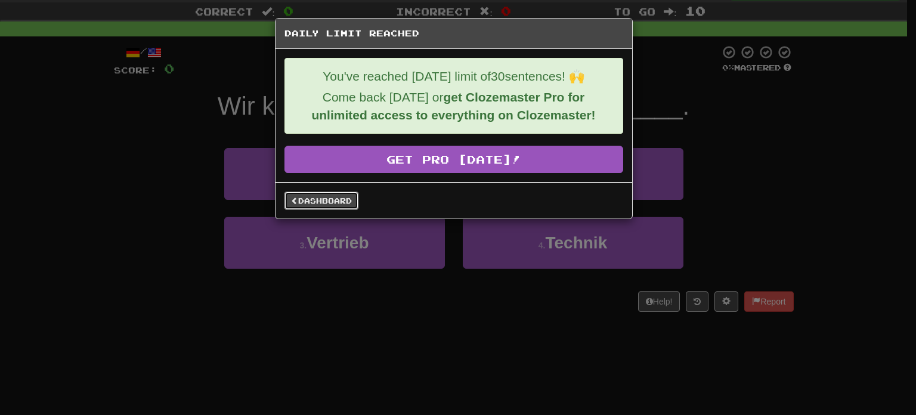
click at [345, 196] on link "Dashboard" at bounding box center [322, 201] width 74 height 18
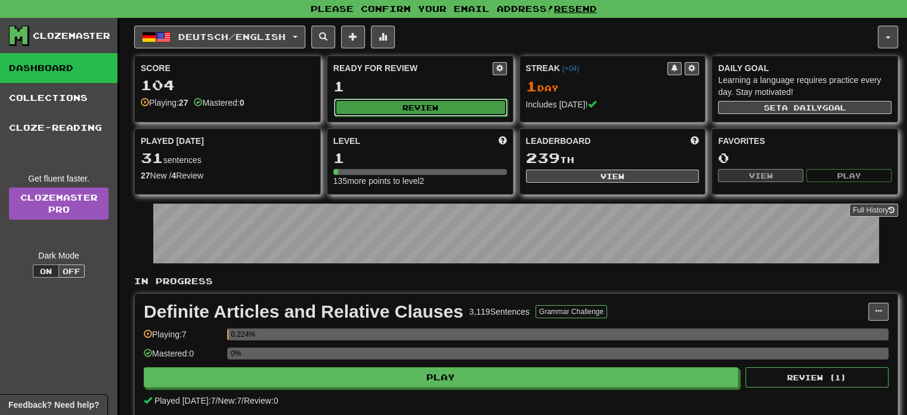
click at [447, 106] on button "Review" at bounding box center [421, 107] width 174 height 18
select select "**"
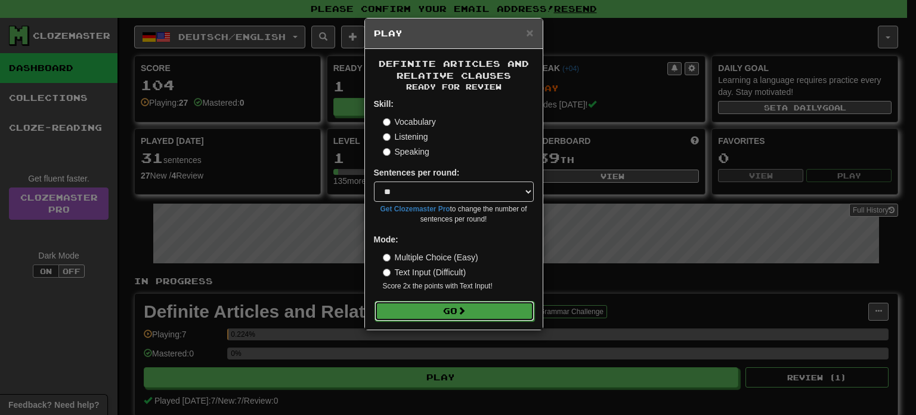
click at [459, 302] on button "Go" at bounding box center [455, 311] width 160 height 20
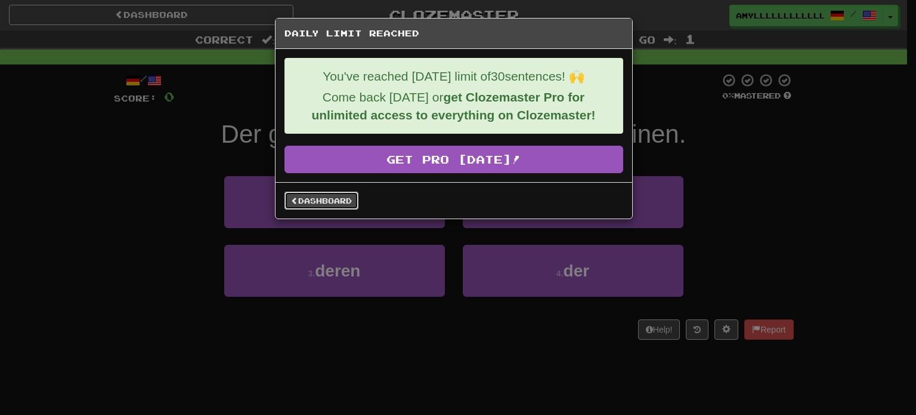
click at [337, 200] on link "Dashboard" at bounding box center [322, 201] width 74 height 18
